Goal: Find specific page/section: Find specific page/section

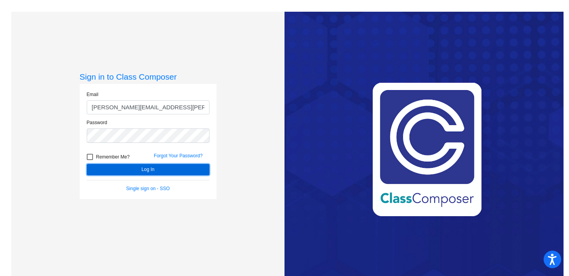
click at [162, 173] on button "Log In" at bounding box center [148, 169] width 123 height 11
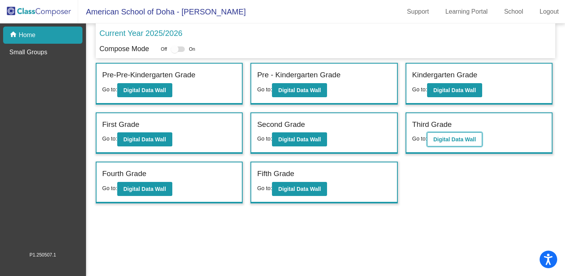
click at [447, 141] on b "Digital Data Wall" at bounding box center [454, 139] width 43 height 6
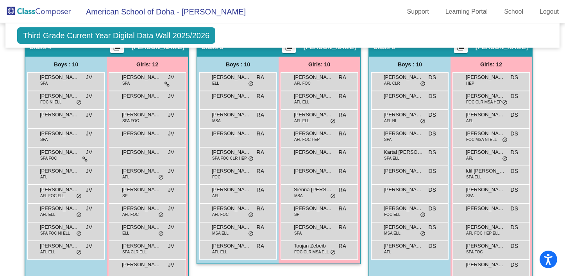
scroll to position [452, 0]
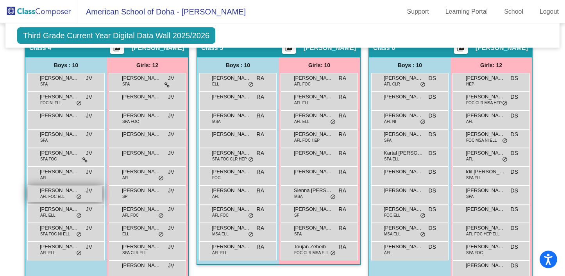
click at [71, 197] on div "[PERSON_NAME] AFL FOC [PERSON_NAME] lock do_not_disturb_alt" at bounding box center [65, 194] width 75 height 16
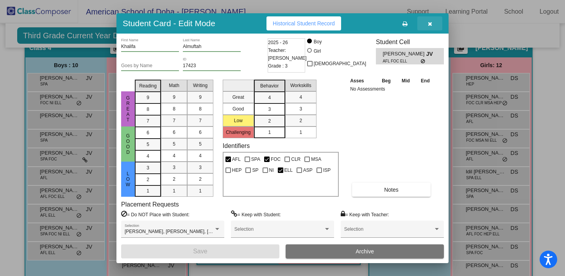
click at [437, 24] on button "button" at bounding box center [429, 23] width 25 height 14
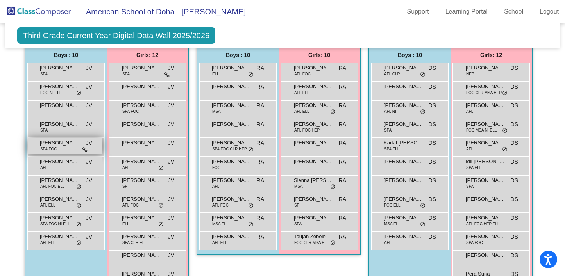
scroll to position [447, 0]
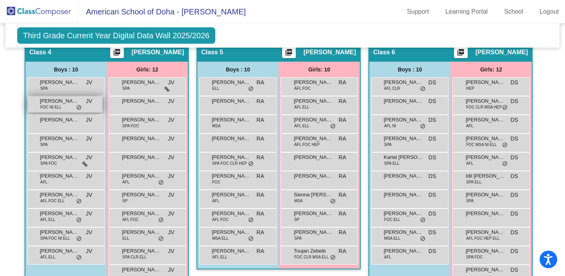
click at [64, 109] on div "[PERSON_NAME] FOC NI [PERSON_NAME] lock do_not_disturb_alt" at bounding box center [65, 104] width 75 height 16
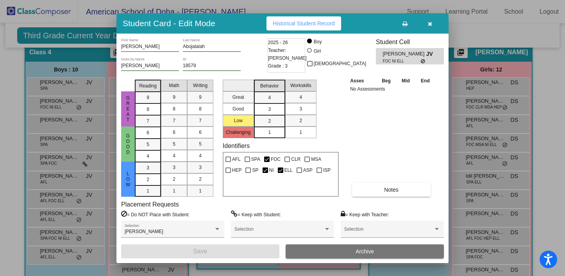
click at [432, 23] on icon "button" at bounding box center [430, 23] width 4 height 5
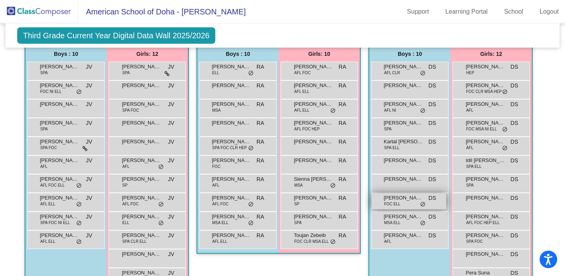
scroll to position [462, 0]
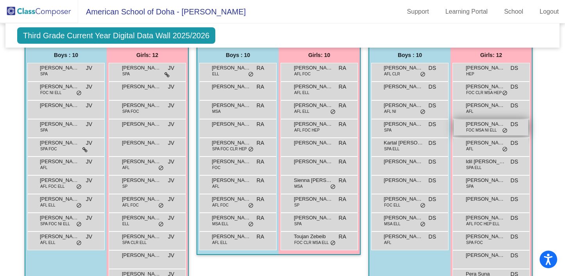
click at [482, 128] on span "FOC MSA NI ELL" at bounding box center [481, 130] width 30 height 6
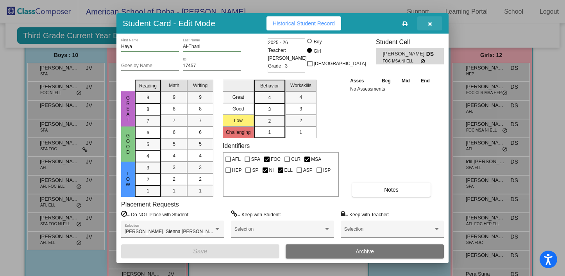
click at [433, 23] on button "button" at bounding box center [429, 23] width 25 height 14
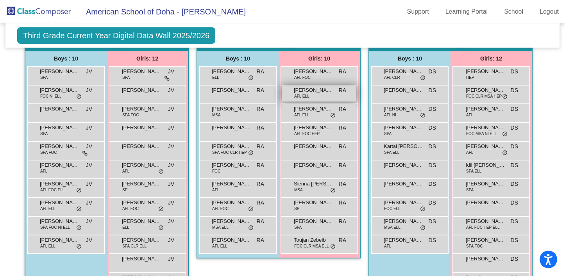
scroll to position [459, 0]
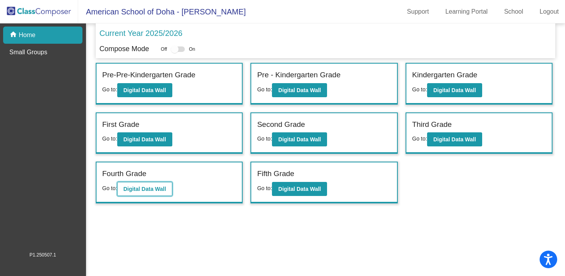
click at [155, 189] on b "Digital Data Wall" at bounding box center [144, 189] width 43 height 6
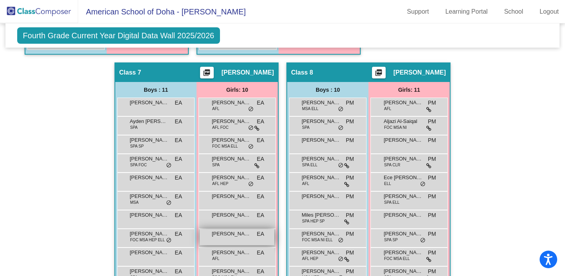
scroll to position [763, 0]
